Goal: Task Accomplishment & Management: Manage account settings

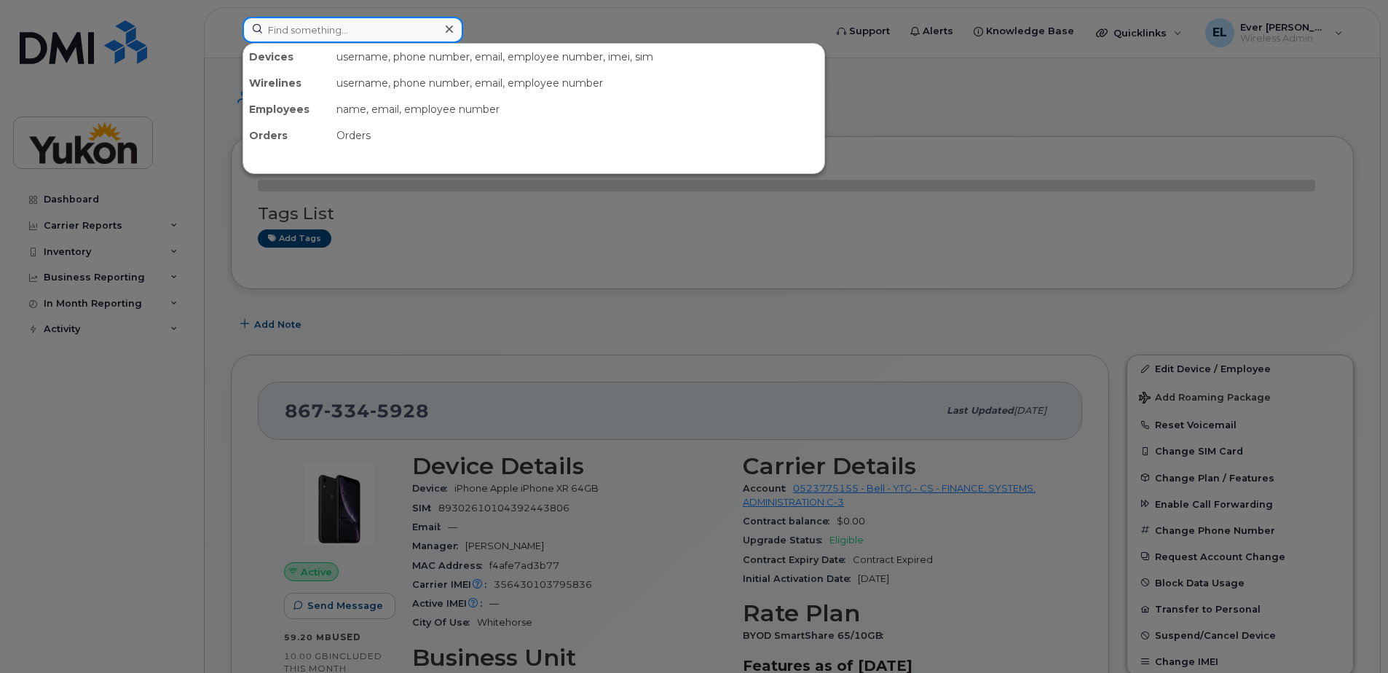
click at [334, 32] on input at bounding box center [353, 30] width 221 height 26
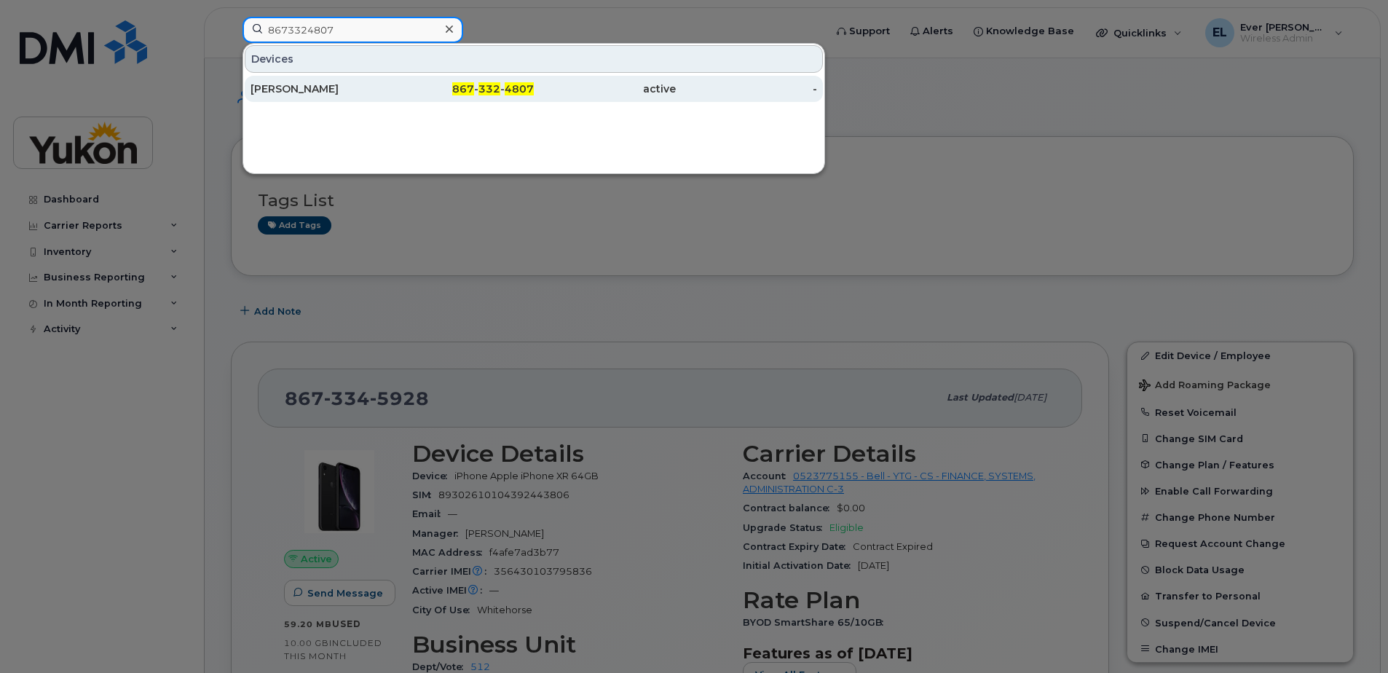
type input "8673324807"
click at [367, 93] on div "[PERSON_NAME]" at bounding box center [322, 89] width 142 height 15
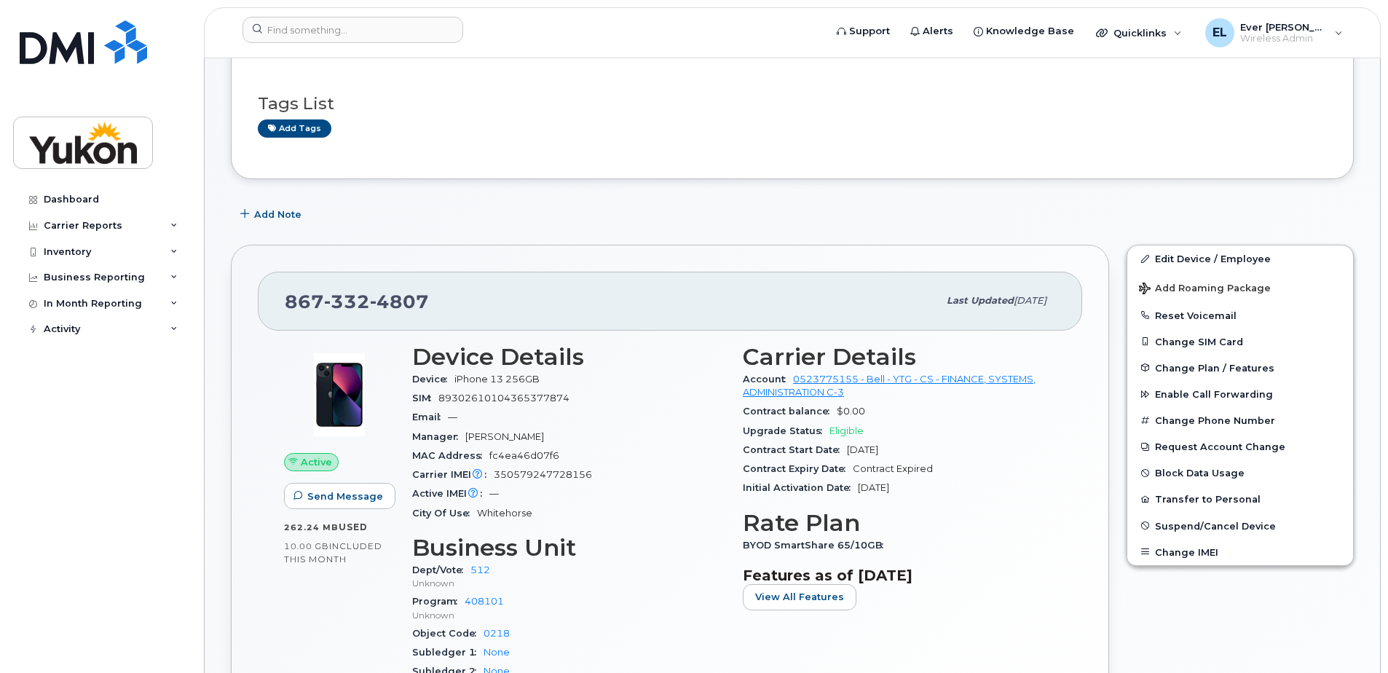
scroll to position [291, 0]
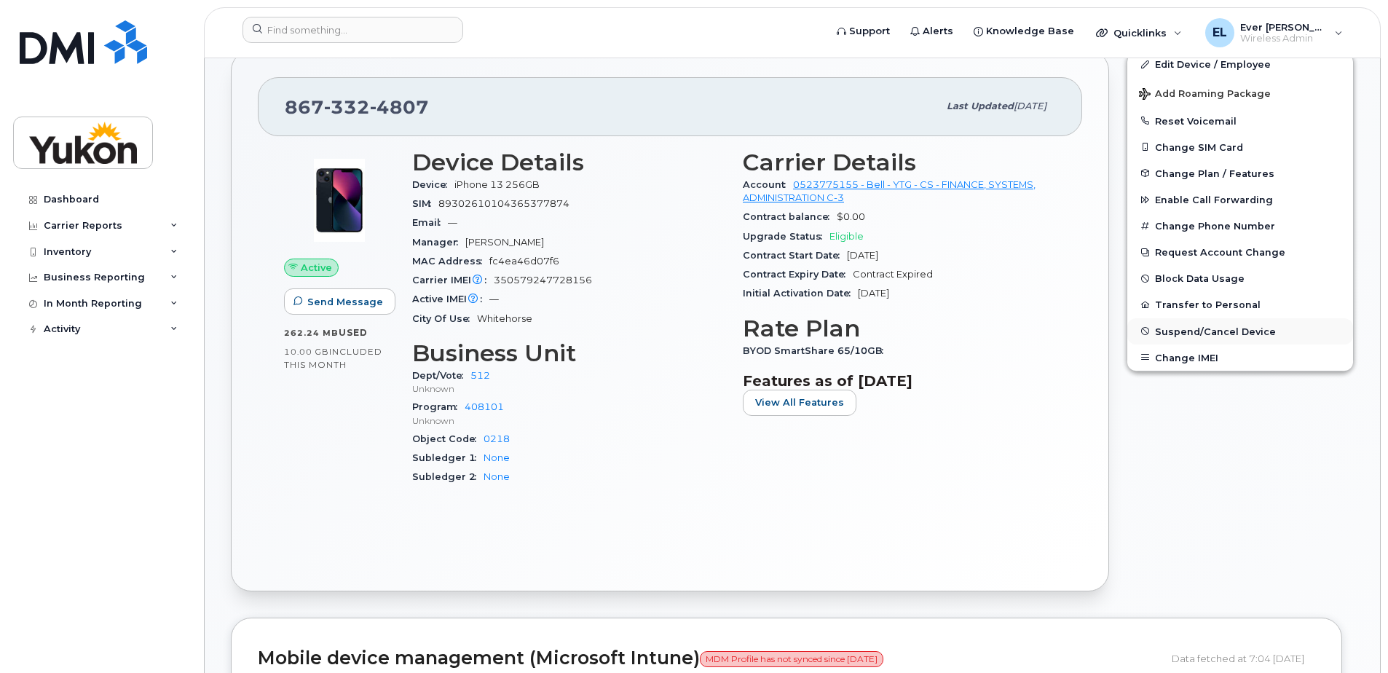
click at [1180, 331] on span "Suspend/Cancel Device" at bounding box center [1215, 331] width 121 height 11
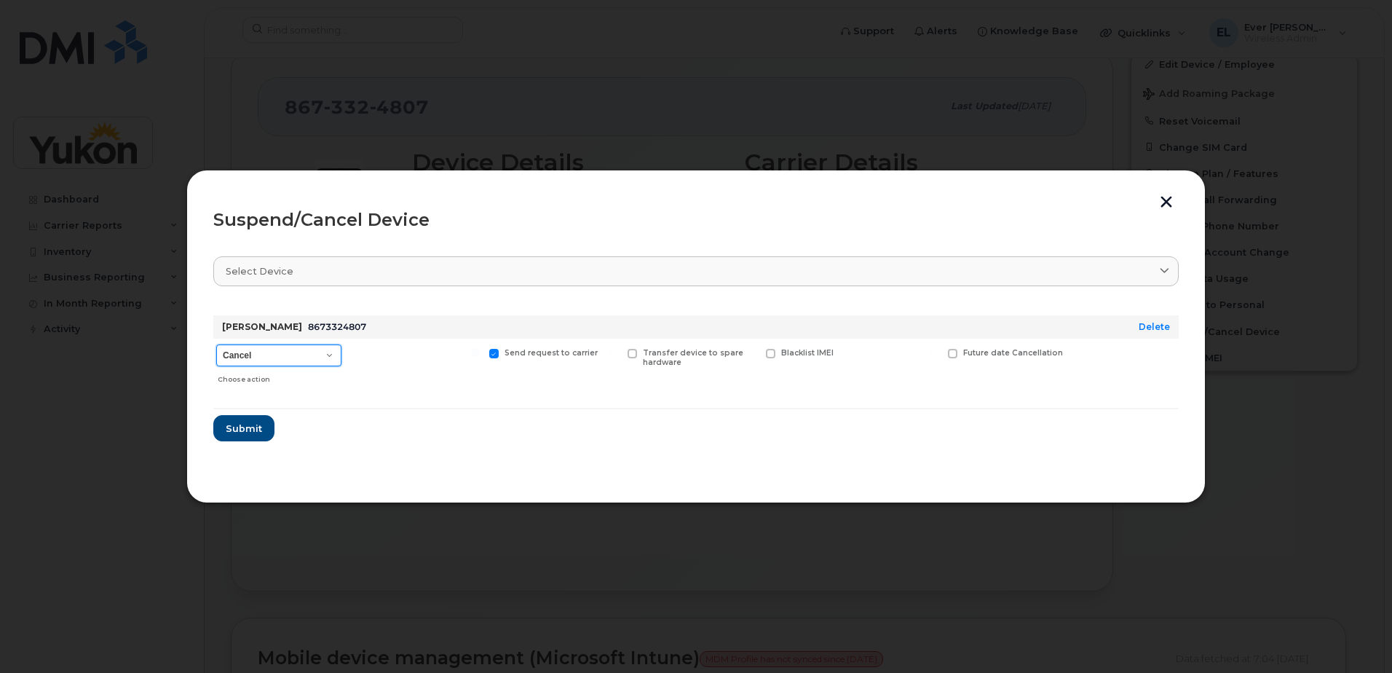
click at [323, 355] on select "Cancel Suspend - Extend Suspension Suspend - Reduced Rate Suspend - Full Rate S…" at bounding box center [278, 355] width 125 height 22
select select "[object Object]"
click at [216, 344] on select "Cancel Suspend - Extend Suspension Suspend - Reduced Rate Suspend - Full Rate S…" at bounding box center [278, 355] width 125 height 22
click at [305, 355] on select "Cancel Suspend - Extend Suspension Suspend - Reduced Rate Suspend - Full Rate S…" at bounding box center [278, 355] width 125 height 22
click at [442, 420] on form "Martin Duncan 8673324807 Delete Cancel Suspend - Extend Suspension Suspend - Re…" at bounding box center [696, 373] width 966 height 138
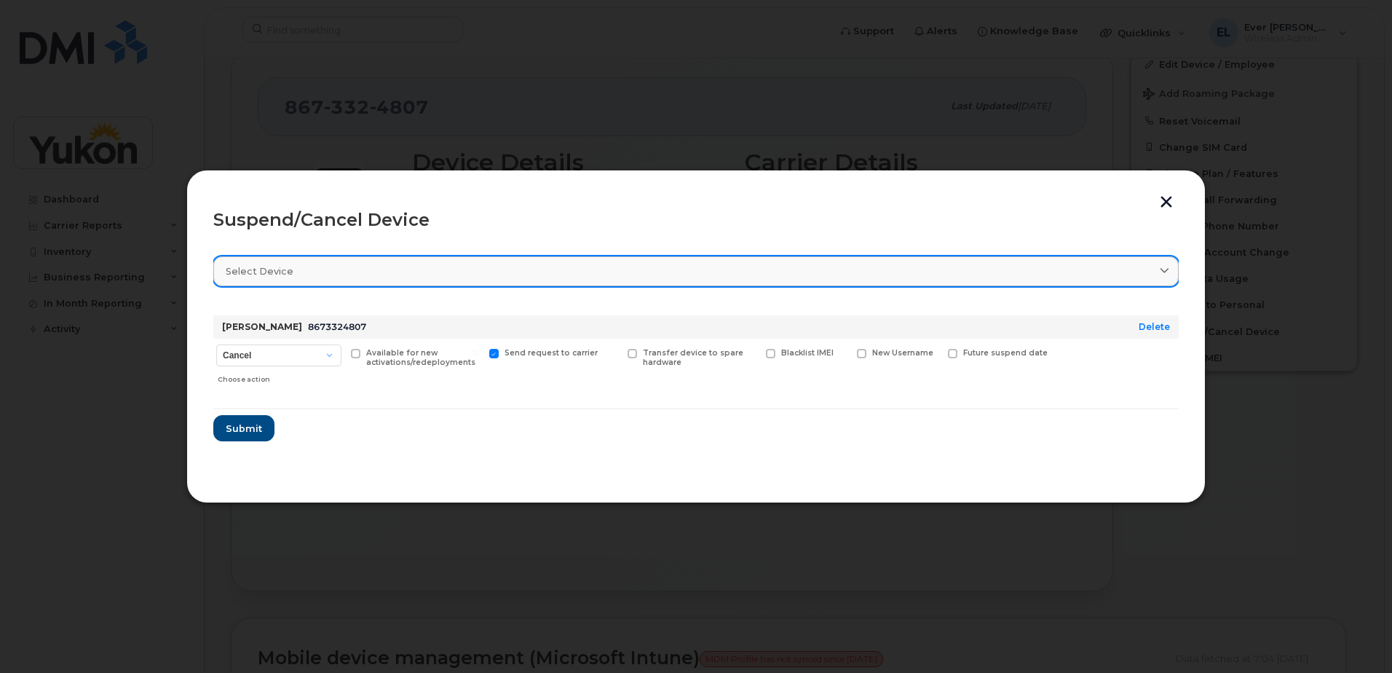
click at [385, 275] on div "Select device" at bounding box center [696, 271] width 941 height 14
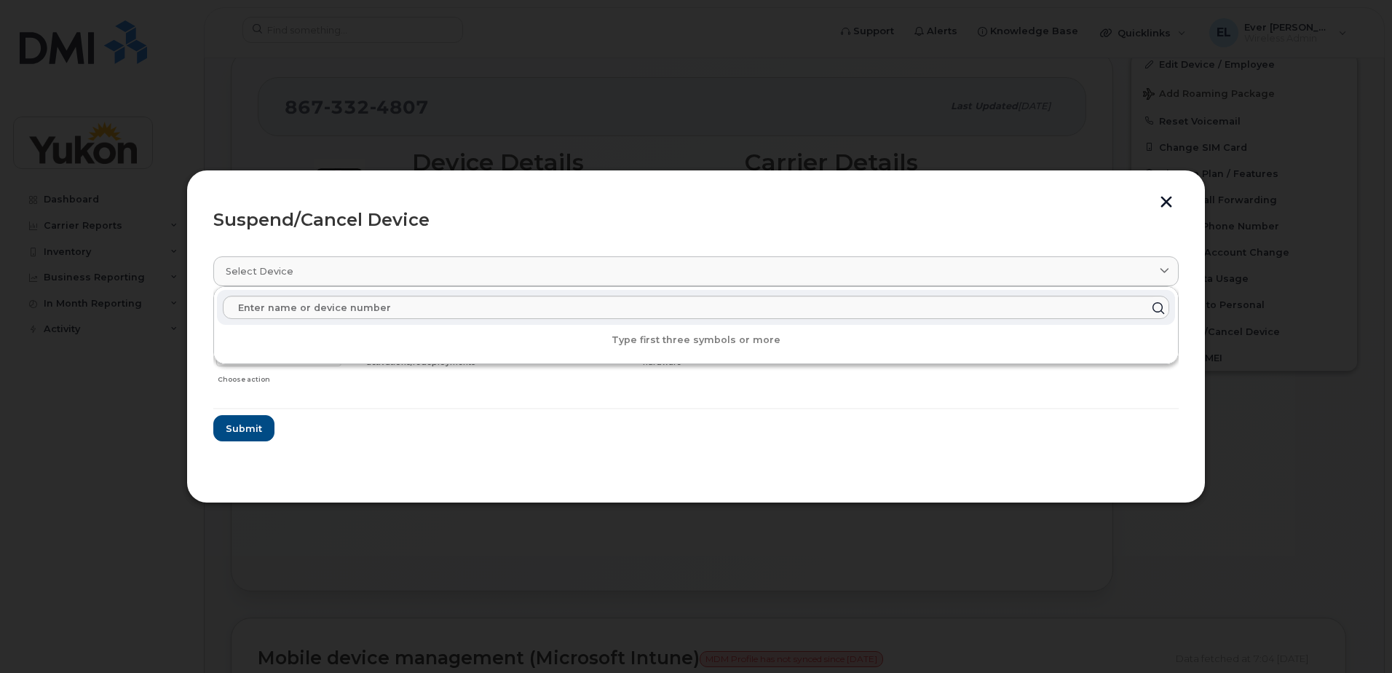
click at [480, 253] on section "Select device Type first three symbols or more Martin Duncan 8673324807 Delete …" at bounding box center [696, 359] width 966 height 233
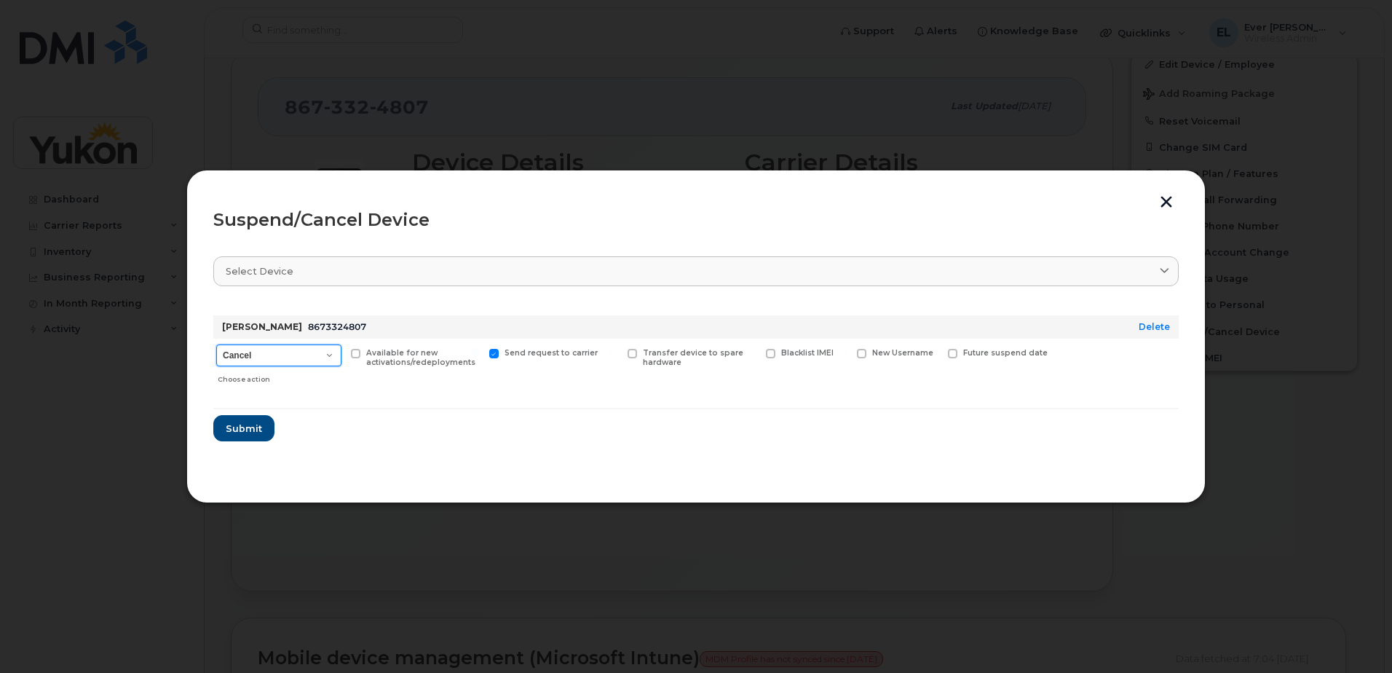
click at [295, 351] on select "Cancel Suspend - Extend Suspension Suspend - Reduced Rate Suspend - Full Rate S…" at bounding box center [278, 355] width 125 height 22
click at [216, 344] on select "Cancel Suspend - Extend Suspension Suspend - Reduced Rate Suspend - Full Rate S…" at bounding box center [278, 355] width 125 height 22
click at [245, 433] on span "Submit" at bounding box center [243, 429] width 36 height 14
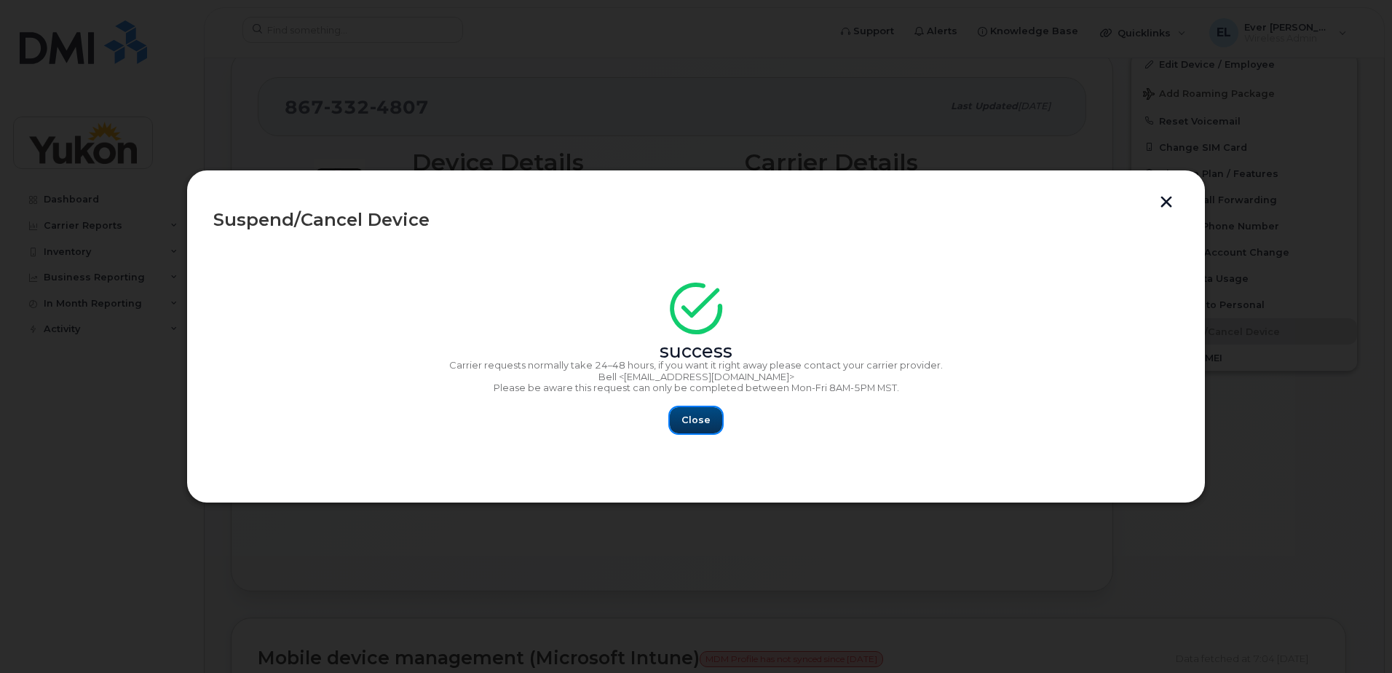
click at [692, 422] on span "Close" at bounding box center [696, 420] width 29 height 14
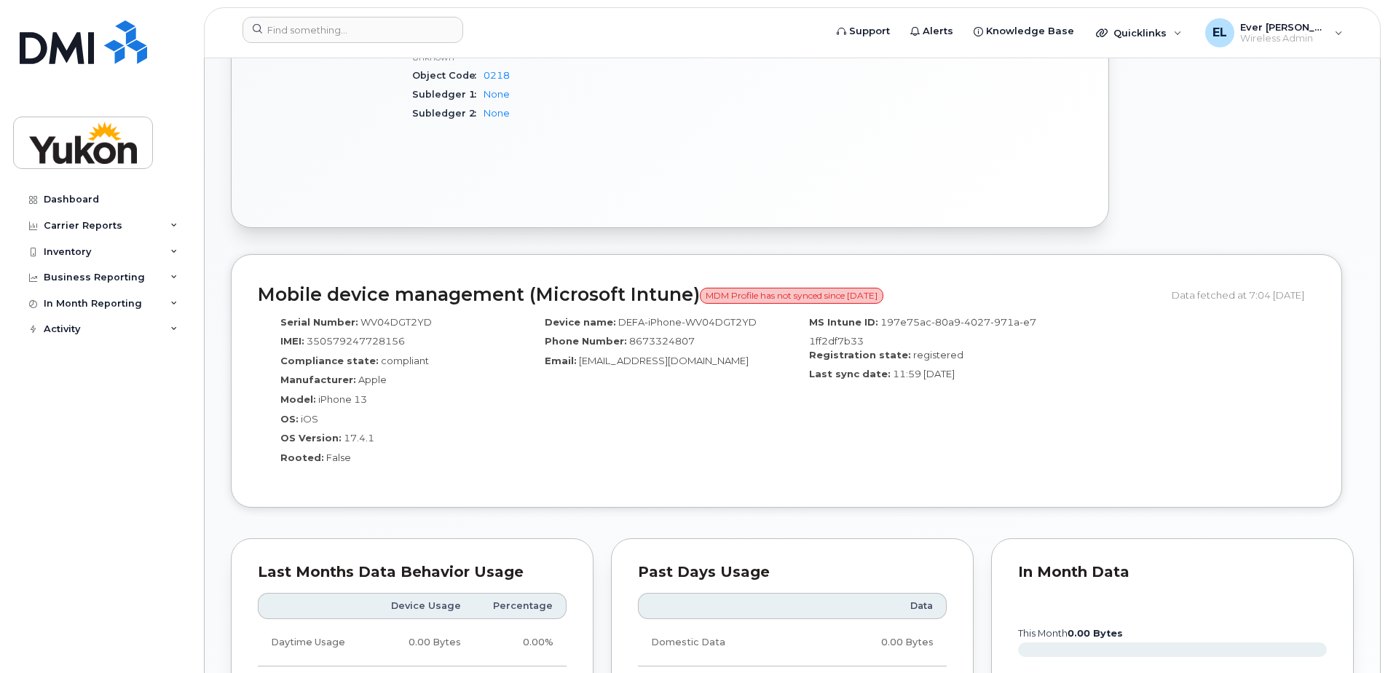
scroll to position [655, 0]
